Goal: Task Accomplishment & Management: Manage account settings

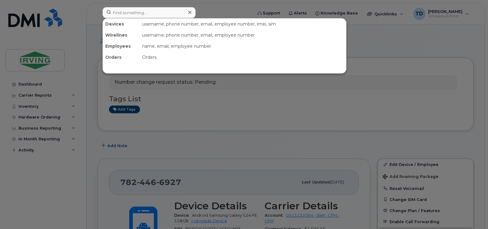
click at [124, 14] on input at bounding box center [148, 12] width 93 height 11
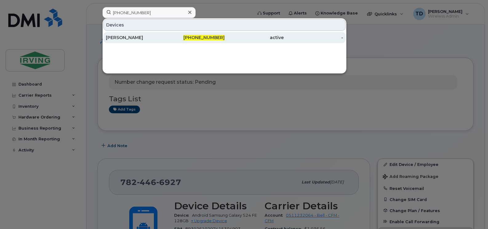
type input "[PHONE_NUMBER]"
click at [188, 36] on div "[PHONE_NUMBER]" at bounding box center [194, 37] width 59 height 6
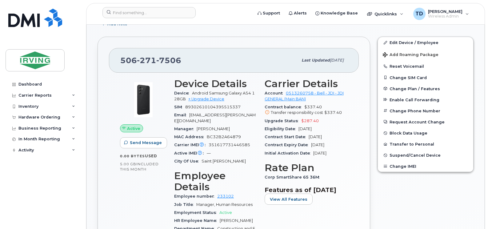
scroll to position [184, 0]
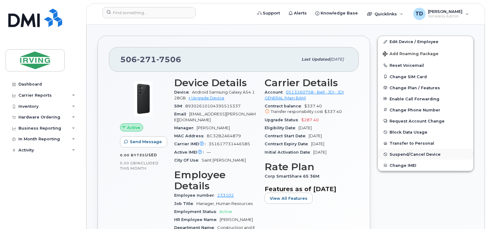
click at [407, 152] on span "Suspend/Cancel Device" at bounding box center [414, 154] width 51 height 5
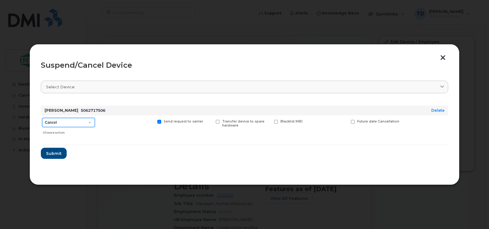
click at [78, 120] on select "Cancel Suspend - Extend Suspension Suspend - Reduced Rate Suspend - Full Rate S…" at bounding box center [68, 122] width 53 height 9
select select "[object Object]"
click at [42, 118] on select "Cancel Suspend - Extend Suspension Suspend - Reduced Rate Suspend - Full Rate S…" at bounding box center [68, 122] width 53 height 9
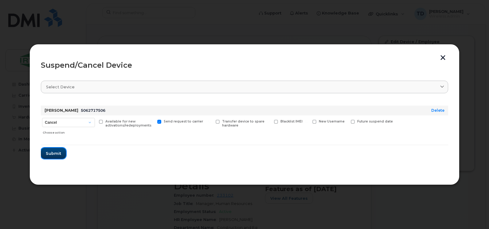
click at [46, 148] on button "Submit" at bounding box center [53, 153] width 25 height 11
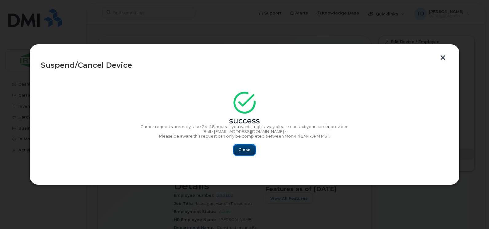
click at [246, 149] on span "Close" at bounding box center [245, 150] width 12 height 6
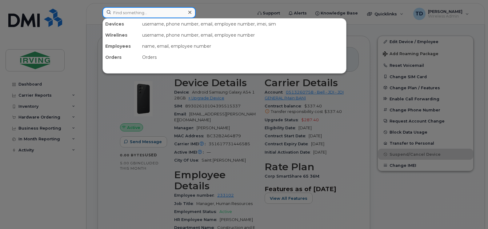
click at [141, 15] on input at bounding box center [148, 12] width 93 height 11
paste input "506-349-3859"
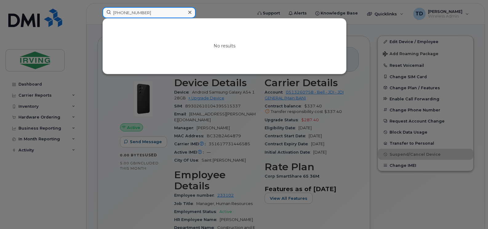
click at [133, 12] on input "506-349-3859" at bounding box center [148, 12] width 93 height 11
click at [133, 12] on input "5063493859" at bounding box center [148, 12] width 93 height 11
click at [149, 12] on input "5063493859" at bounding box center [148, 12] width 93 height 11
click at [94, 113] on div at bounding box center [244, 114] width 488 height 229
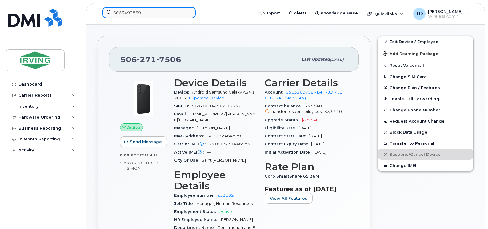
click at [149, 13] on input "5063493859" at bounding box center [148, 12] width 93 height 11
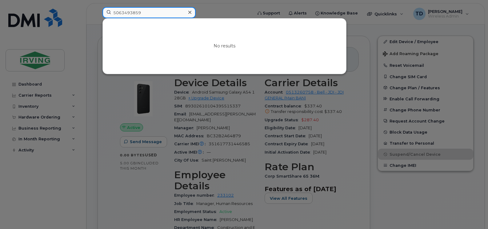
click at [160, 11] on input "5063493859" at bounding box center [148, 12] width 93 height 11
paste input "-349-"
drag, startPoint x: 160, startPoint y: 11, endPoint x: 112, endPoint y: 14, distance: 49.0
click at [112, 14] on input "506-349-3859" at bounding box center [148, 12] width 93 height 11
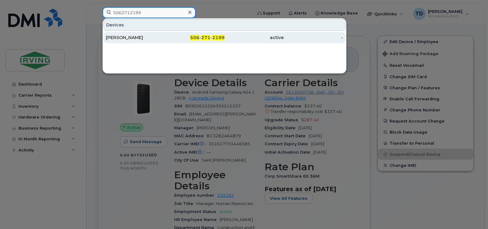
type input "5062712199"
click at [139, 36] on div "Trevor Beswick" at bounding box center [135, 37] width 59 height 6
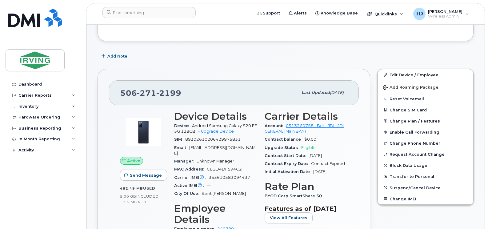
scroll to position [92, 0]
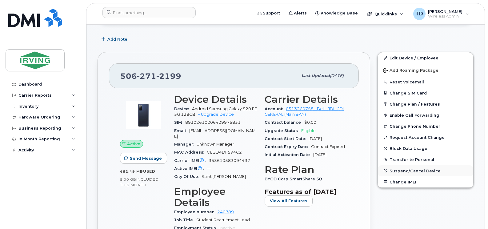
click at [418, 170] on span "Suspend/Cancel Device" at bounding box center [414, 170] width 51 height 5
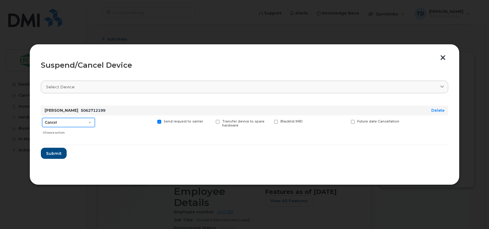
click at [65, 125] on select "Cancel Suspend - Extend Suspension Suspend - Reduced Rate Suspend - Full Rate S…" at bounding box center [68, 122] width 53 height 9
select select "[object Object]"
click at [42, 118] on select "Cancel Suspend - Extend Suspension Suspend - Reduced Rate Suspend - Full Rate S…" at bounding box center [68, 122] width 53 height 9
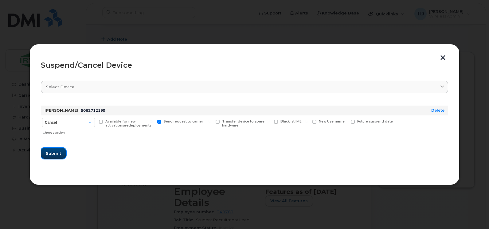
click at [54, 155] on span "Submit" at bounding box center [53, 153] width 15 height 6
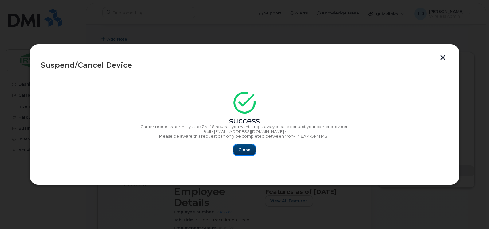
click at [243, 151] on span "Close" at bounding box center [245, 150] width 12 height 6
